Goal: Transaction & Acquisition: Purchase product/service

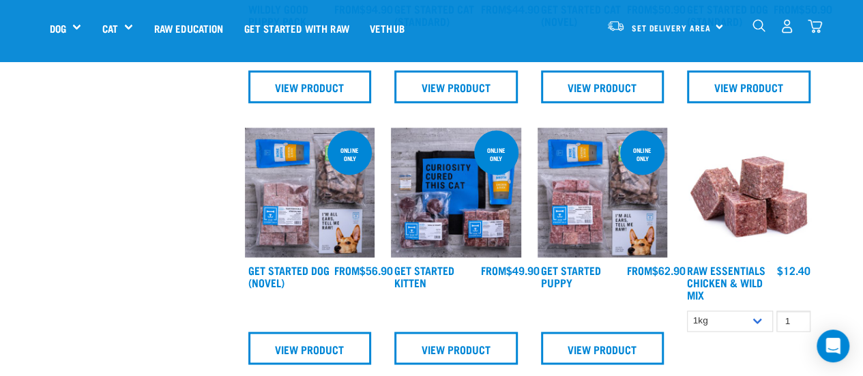
scroll to position [826, 0]
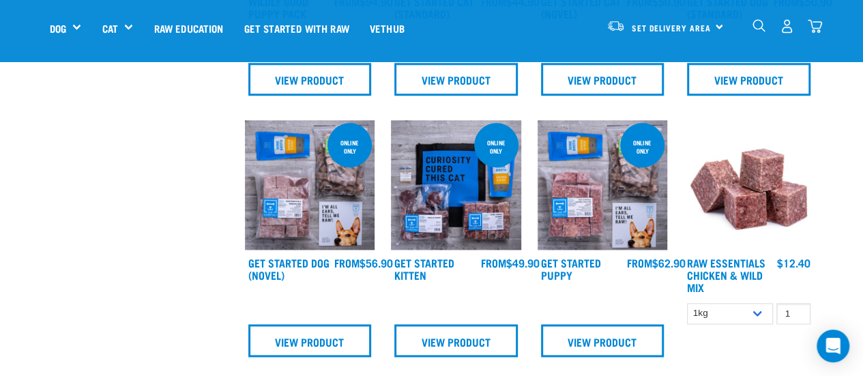
click at [313, 188] on img at bounding box center [310, 185] width 130 height 130
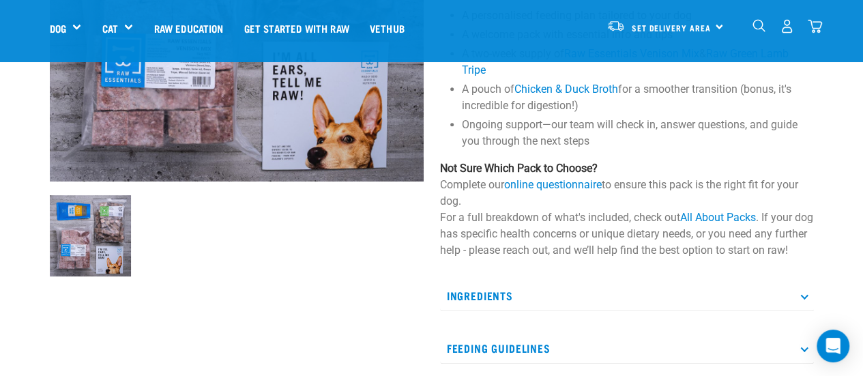
scroll to position [290, 0]
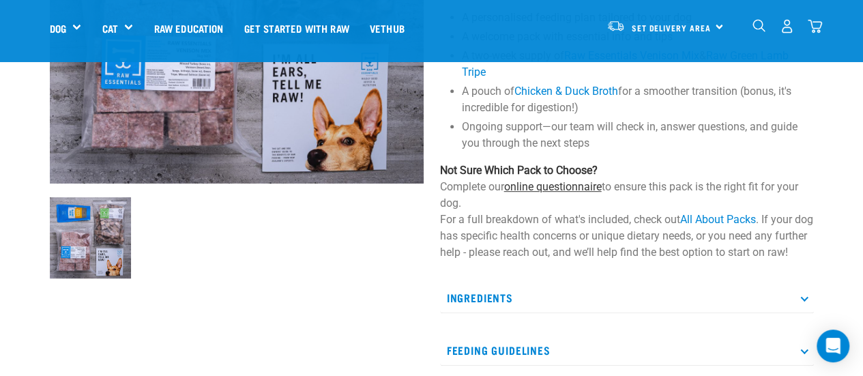
click at [551, 185] on link "online questionnaire" at bounding box center [553, 186] width 98 height 13
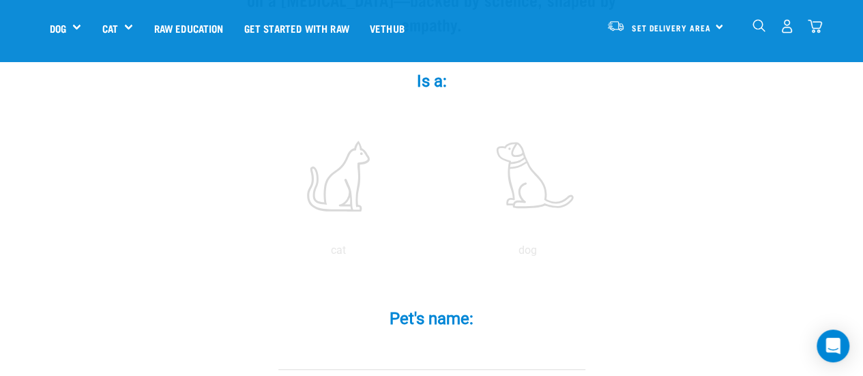
scroll to position [248, 0]
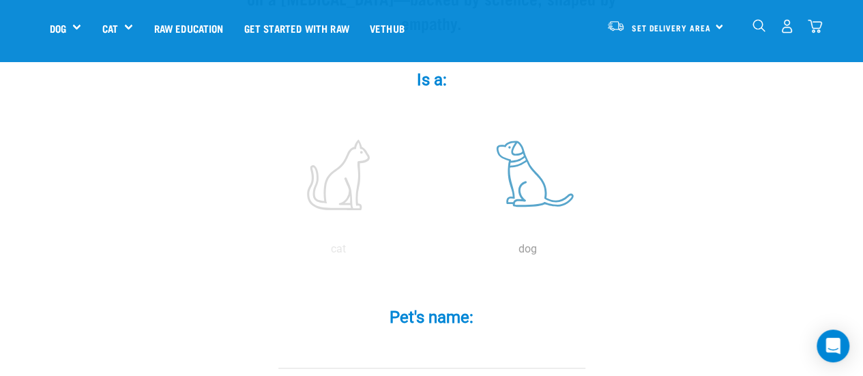
click at [537, 170] on label at bounding box center [528, 175] width 184 height 116
click at [433, 252] on input "radio" at bounding box center [433, 252] width 0 height 0
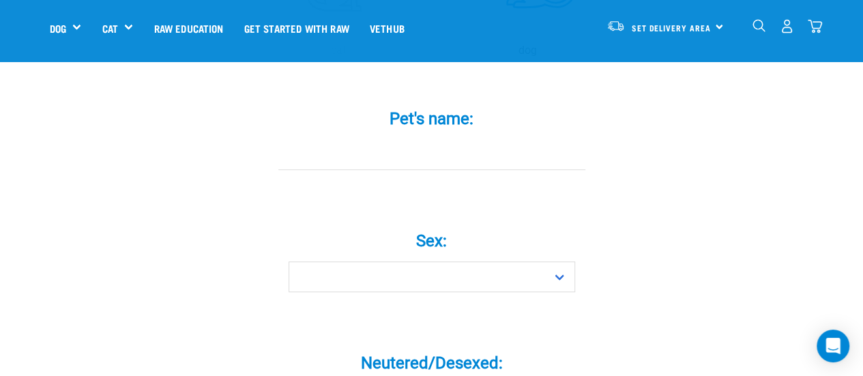
scroll to position [447, 0]
click at [503, 138] on input "Pet's name: *" at bounding box center [431, 153] width 307 height 31
type input "[PERSON_NAME]"
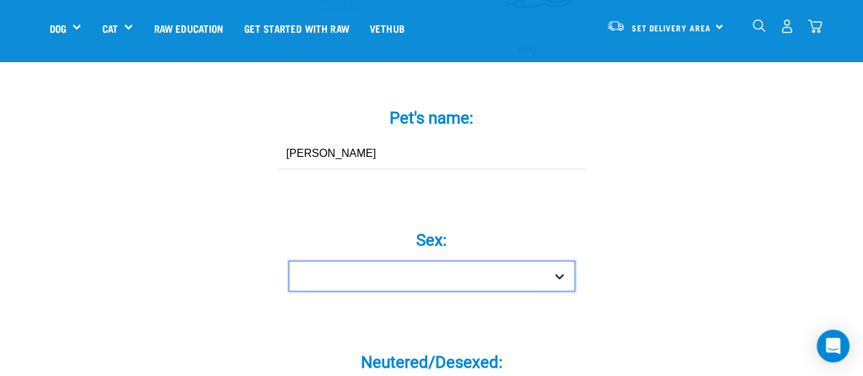
click at [532, 261] on select "Boy Girl" at bounding box center [431, 276] width 286 height 31
select select "girl"
click at [288, 261] on select "Boy Girl" at bounding box center [431, 276] width 286 height 31
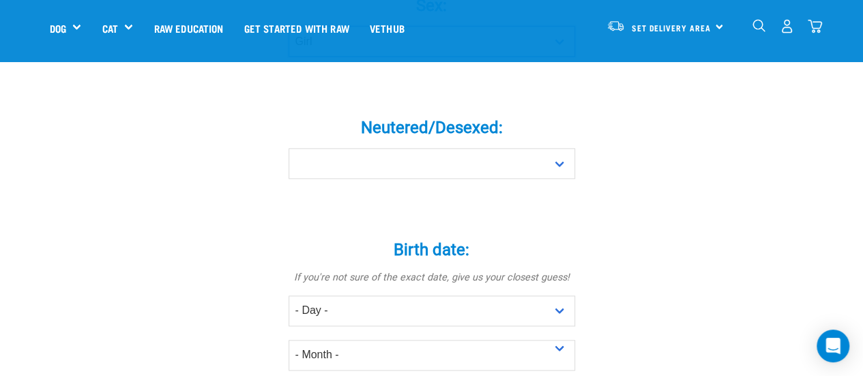
scroll to position [683, 0]
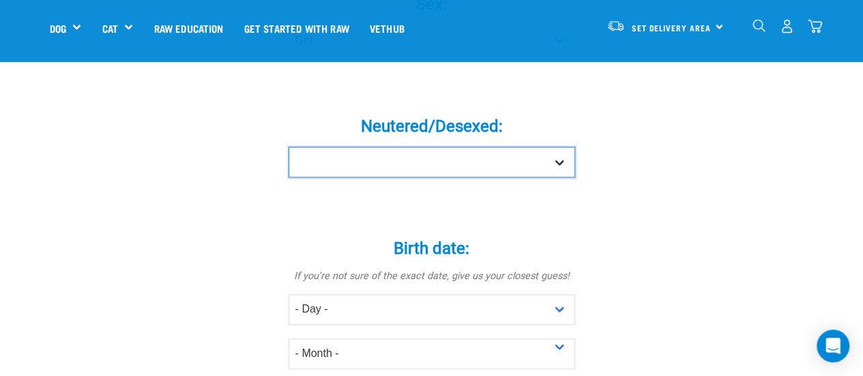
click at [524, 147] on select "Yes No" at bounding box center [431, 162] width 286 height 31
select select "no"
click at [288, 147] on select "Yes No" at bounding box center [431, 162] width 286 height 31
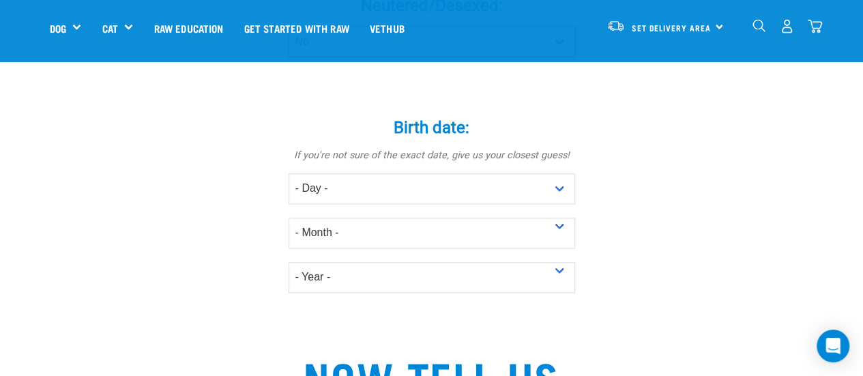
scroll to position [807, 0]
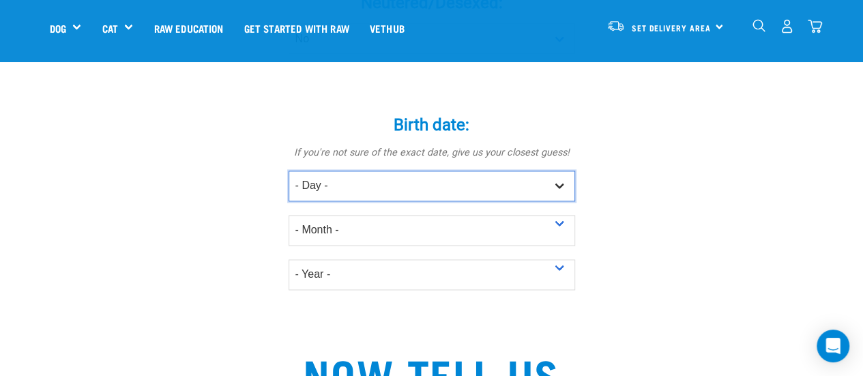
click at [499, 170] on select "- Day - 1 2 3 4 5 6 7 8 9 10 11 12 13 14 15 16 17 18 19 20 21 22 23 24 25 26 27" at bounding box center [431, 185] width 286 height 31
select select "1"
click at [288, 170] on select "- Day - 1 2 3 4 5 6 7 8 9 10 11 12 13 14 15 16 17 18 19 20 21 22 23 24 25 26 27" at bounding box center [431, 185] width 286 height 31
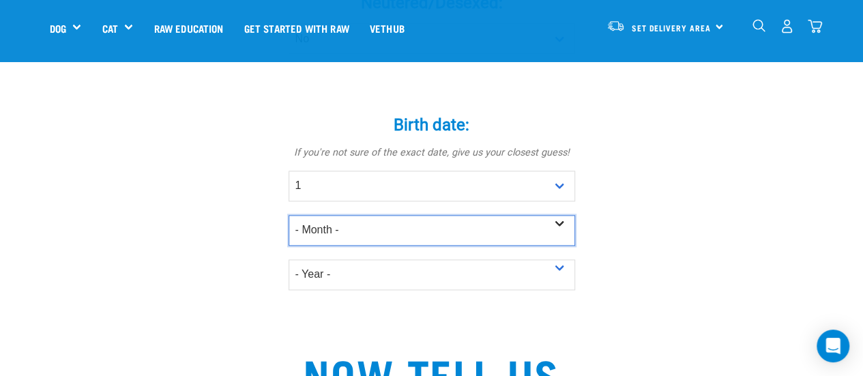
click at [413, 215] on select "- Month - January February March April May June July August September October N…" at bounding box center [431, 230] width 286 height 31
select select "January"
click at [288, 215] on select "- Month - January February March April May June July August September October N…" at bounding box center [431, 230] width 286 height 31
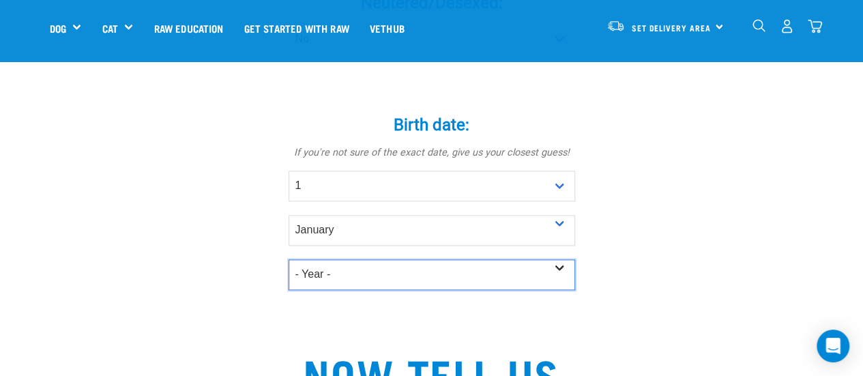
click at [565, 259] on select "- Year - 2025 2024 2023 2022 2021 2020 2019 2018 2017 2016 2015 2014 2013 2012" at bounding box center [431, 274] width 286 height 31
select select "2017"
click at [288, 259] on select "- Year - 2025 2024 2023 2022 2021 2020 2019 2018 2017 2016 2015 2014 2013 2012" at bounding box center [431, 274] width 286 height 31
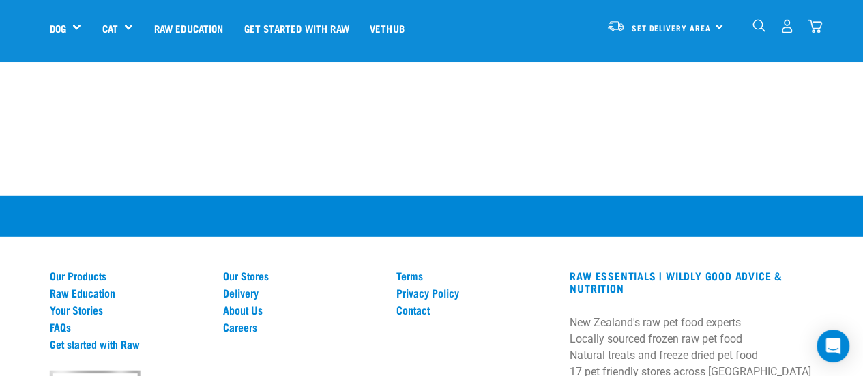
scroll to position [2012, 0]
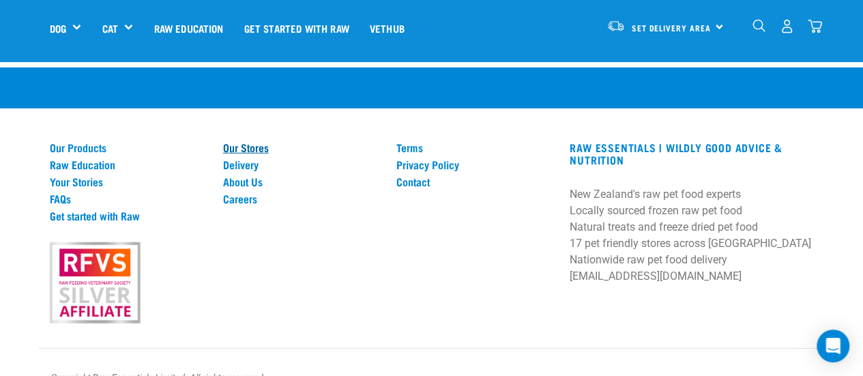
click at [256, 141] on link "Our Stores" at bounding box center [301, 147] width 157 height 12
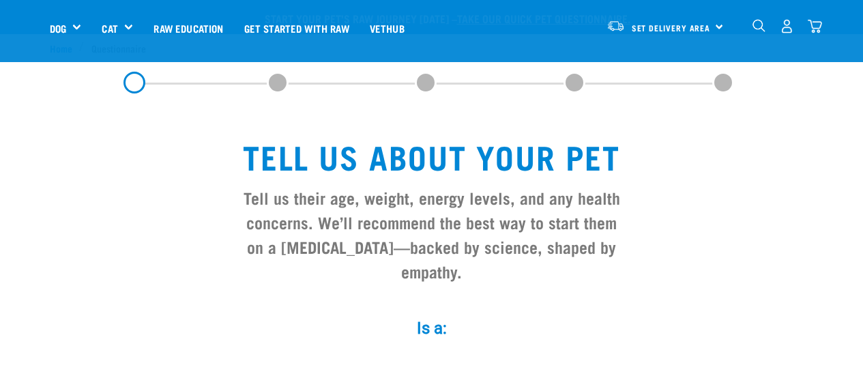
select select "girl"
select select "no"
select select "1"
select select "January"
select select "2017"
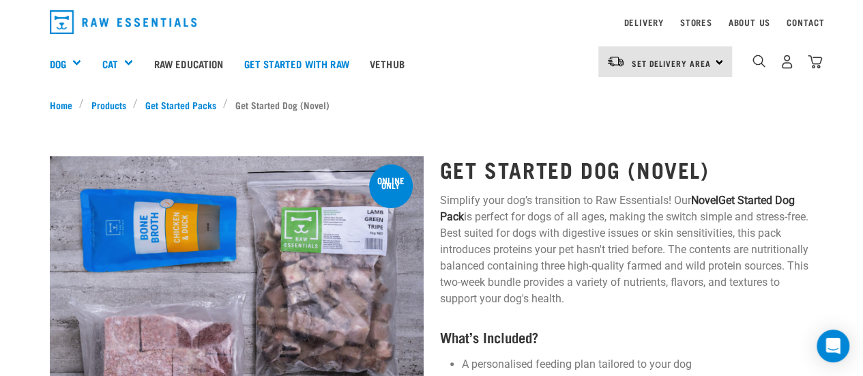
scroll to position [41, 0]
click at [705, 63] on span "Set Delivery Area" at bounding box center [671, 62] width 79 height 5
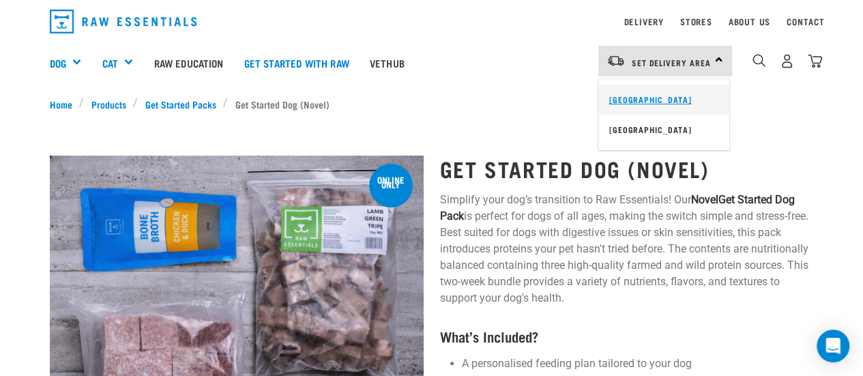
click at [658, 105] on link "[GEOGRAPHIC_DATA]" at bounding box center [663, 100] width 131 height 30
drag, startPoint x: 0, startPoint y: 0, endPoint x: 857, endPoint y: -63, distance: 858.9
